Goal: Find specific page/section: Find specific page/section

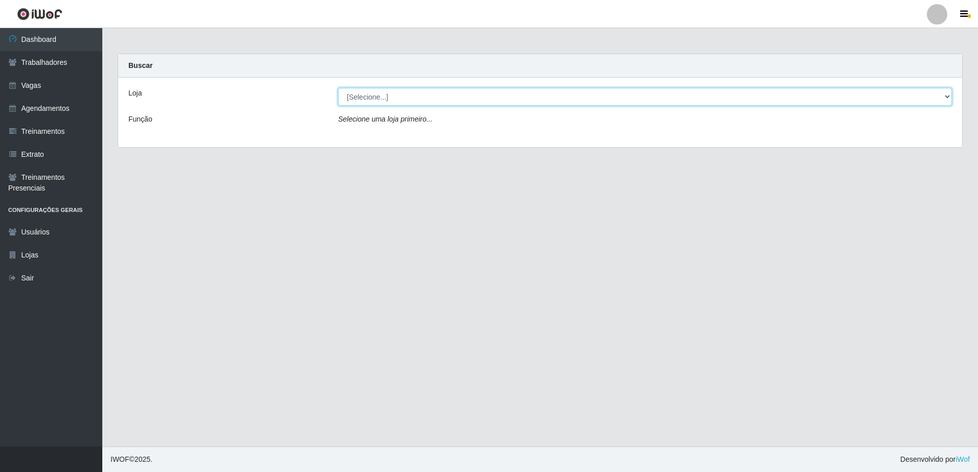
click at [947, 100] on select "[Selecione...] [GEOGRAPHIC_DATA] - [GEOGRAPHIC_DATA][PERSON_NAME] - [GEOGRAPHIC…" at bounding box center [645, 97] width 614 height 18
select select "505"
click at [338, 88] on select "[Selecione...] [GEOGRAPHIC_DATA] - [GEOGRAPHIC_DATA][PERSON_NAME] - [GEOGRAPHIC…" at bounding box center [645, 97] width 614 height 18
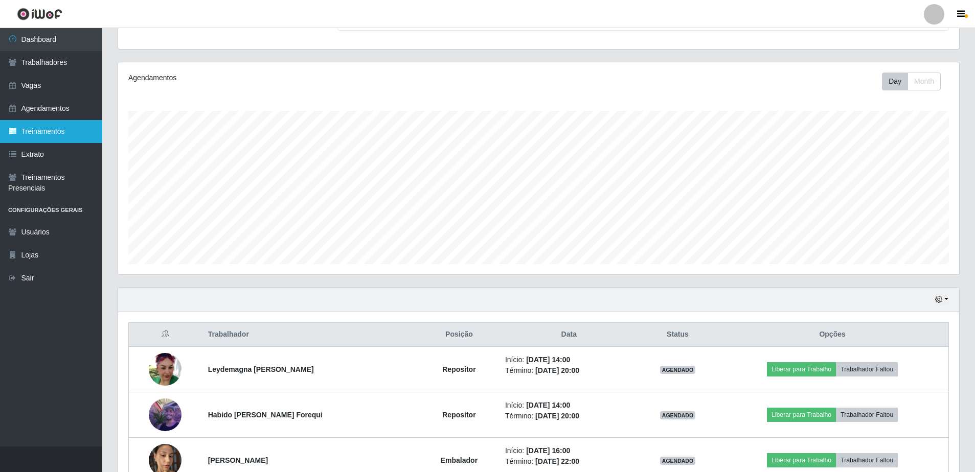
scroll to position [102, 0]
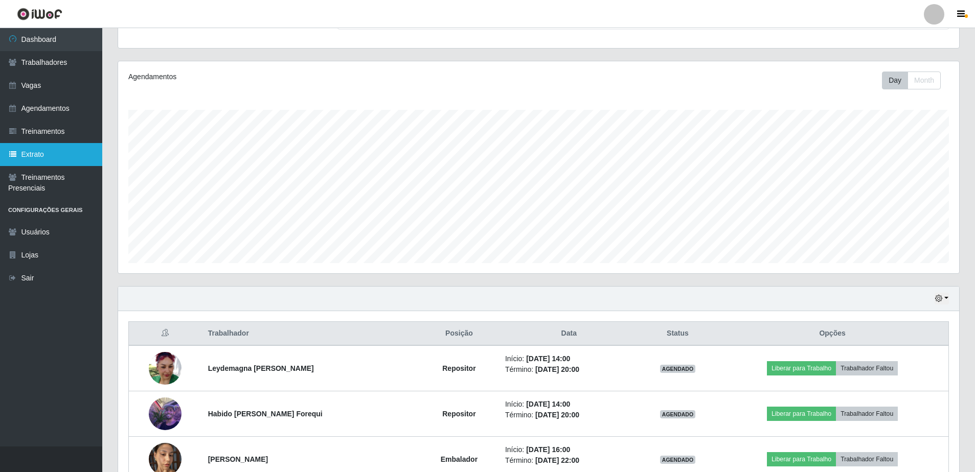
click at [24, 156] on link "Extrato" at bounding box center [51, 154] width 102 height 23
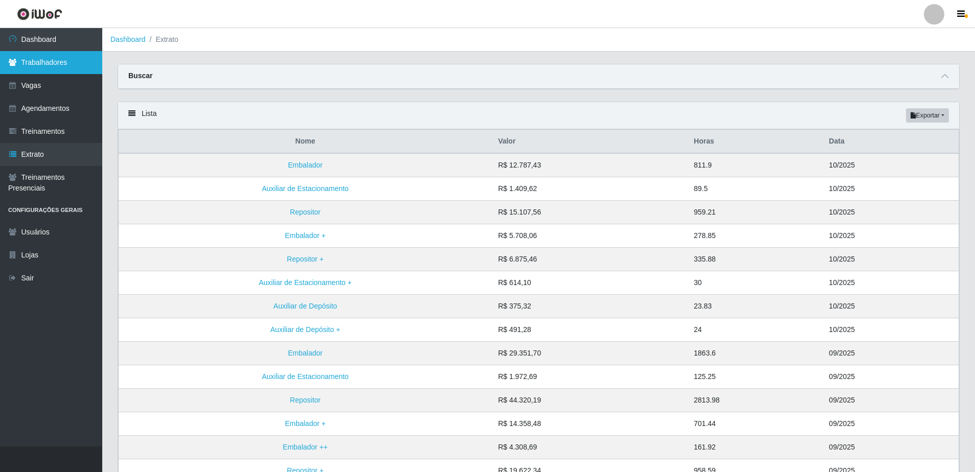
click at [37, 67] on link "Trabalhadores" at bounding box center [51, 62] width 102 height 23
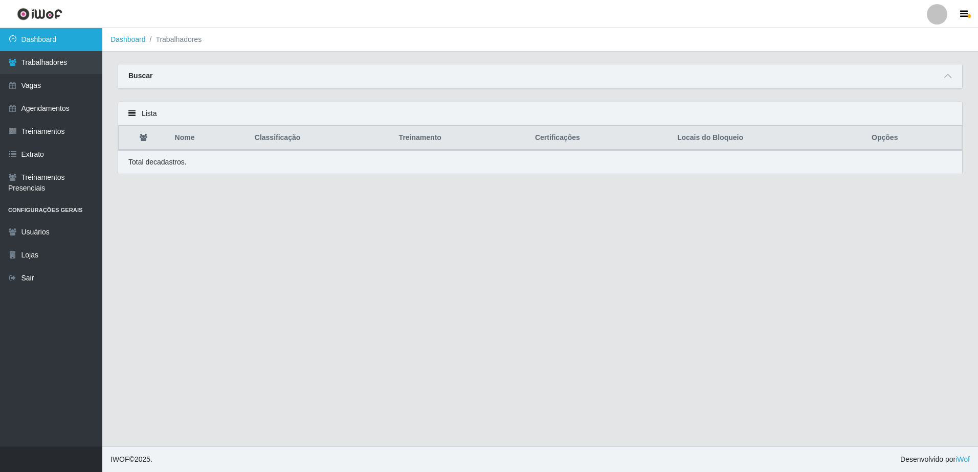
click at [72, 38] on link "Dashboard" at bounding box center [51, 39] width 102 height 23
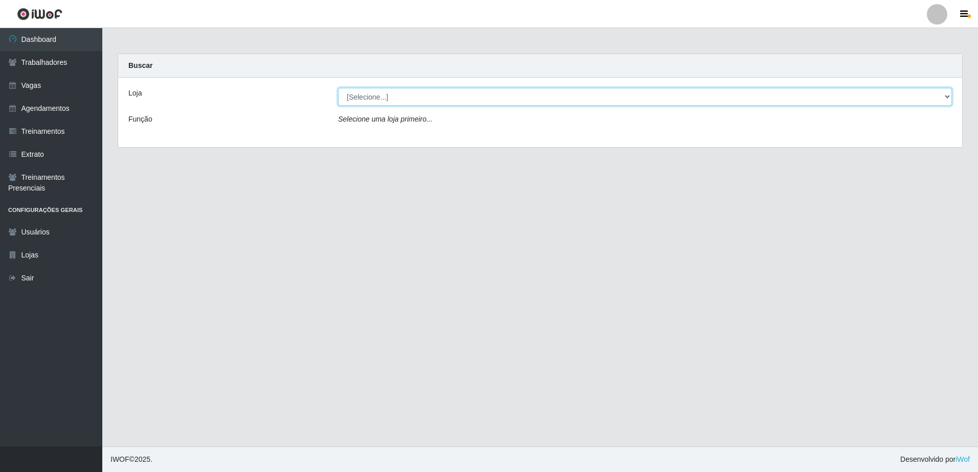
click at [949, 95] on select "[Selecione...] [GEOGRAPHIC_DATA] - [GEOGRAPHIC_DATA][PERSON_NAME] - [GEOGRAPHIC…" at bounding box center [645, 97] width 614 height 18
select select "505"
click at [338, 88] on select "[Selecione...] [GEOGRAPHIC_DATA] - [GEOGRAPHIC_DATA][PERSON_NAME] - [GEOGRAPHIC…" at bounding box center [645, 97] width 614 height 18
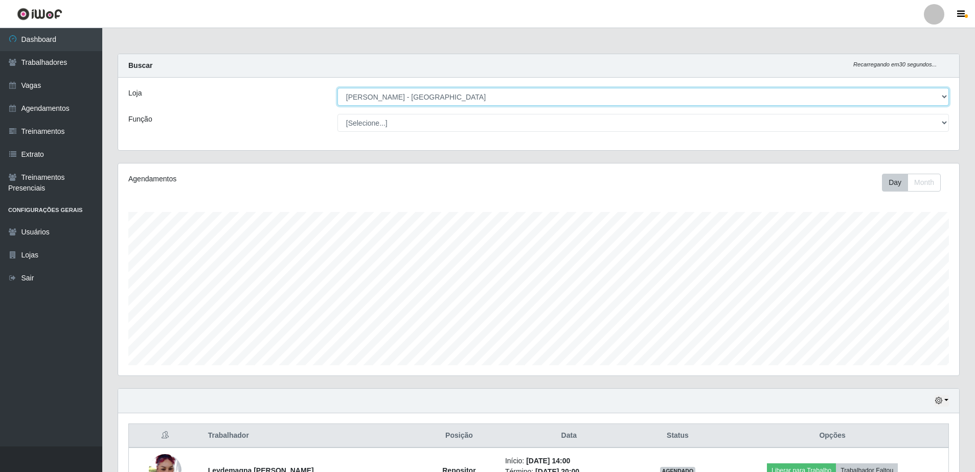
scroll to position [511110, 510481]
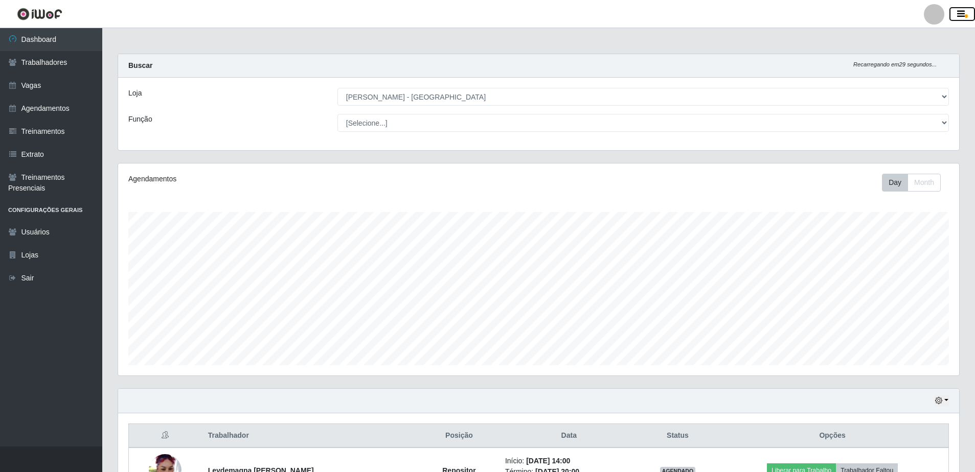
click at [966, 15] on span "button" at bounding box center [966, 16] width 3 height 4
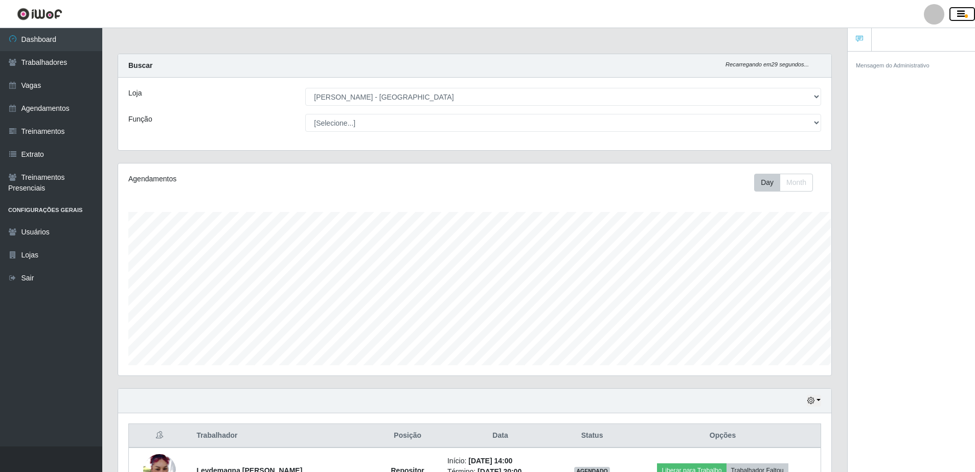
scroll to position [511110, 510608]
click at [773, 183] on button "Day" at bounding box center [767, 183] width 26 height 18
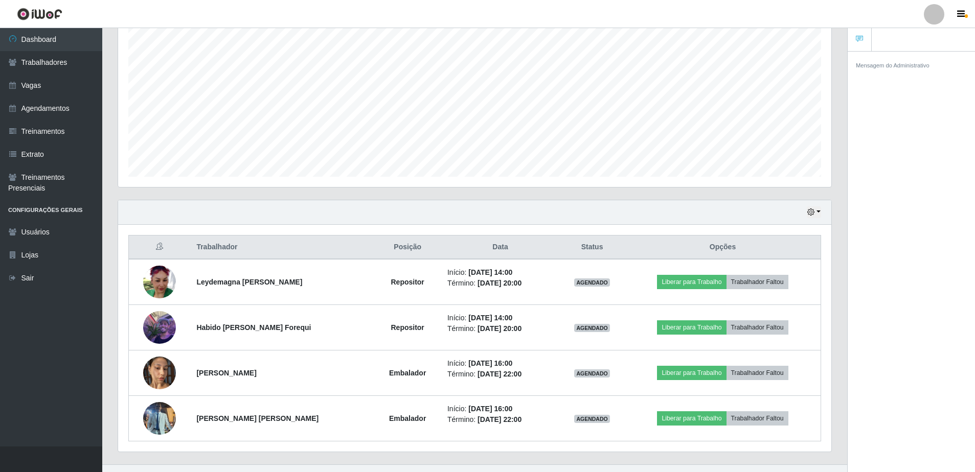
scroll to position [207, 0]
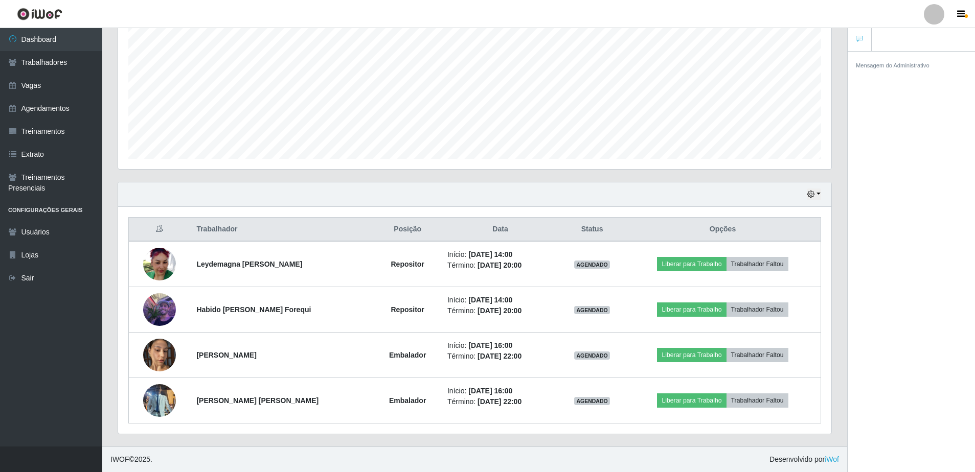
click at [821, 196] on div "Hoje 1 dia 3 dias 1 Semana Não encerrados" at bounding box center [474, 195] width 713 height 25
click at [819, 193] on button "button" at bounding box center [814, 195] width 14 height 12
click at [782, 300] on button "Não encerrados" at bounding box center [780, 298] width 81 height 21
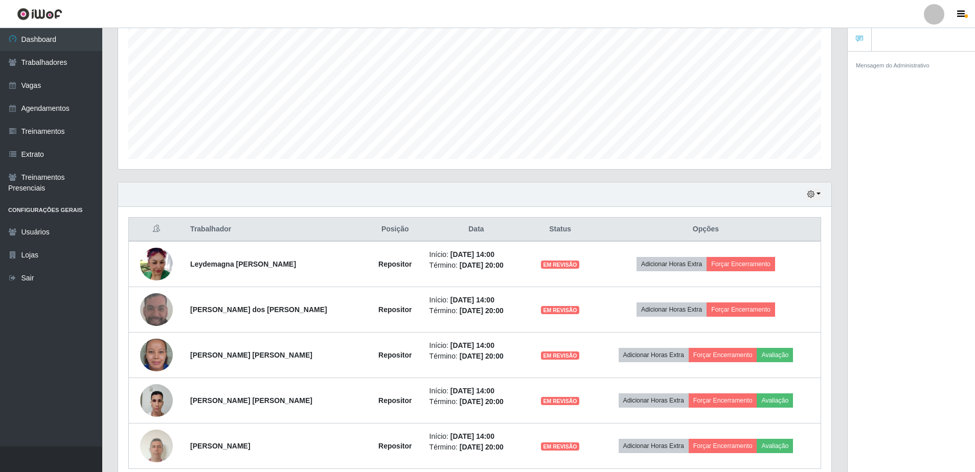
scroll to position [252, 0]
